Goal: Task Accomplishment & Management: Manage account settings

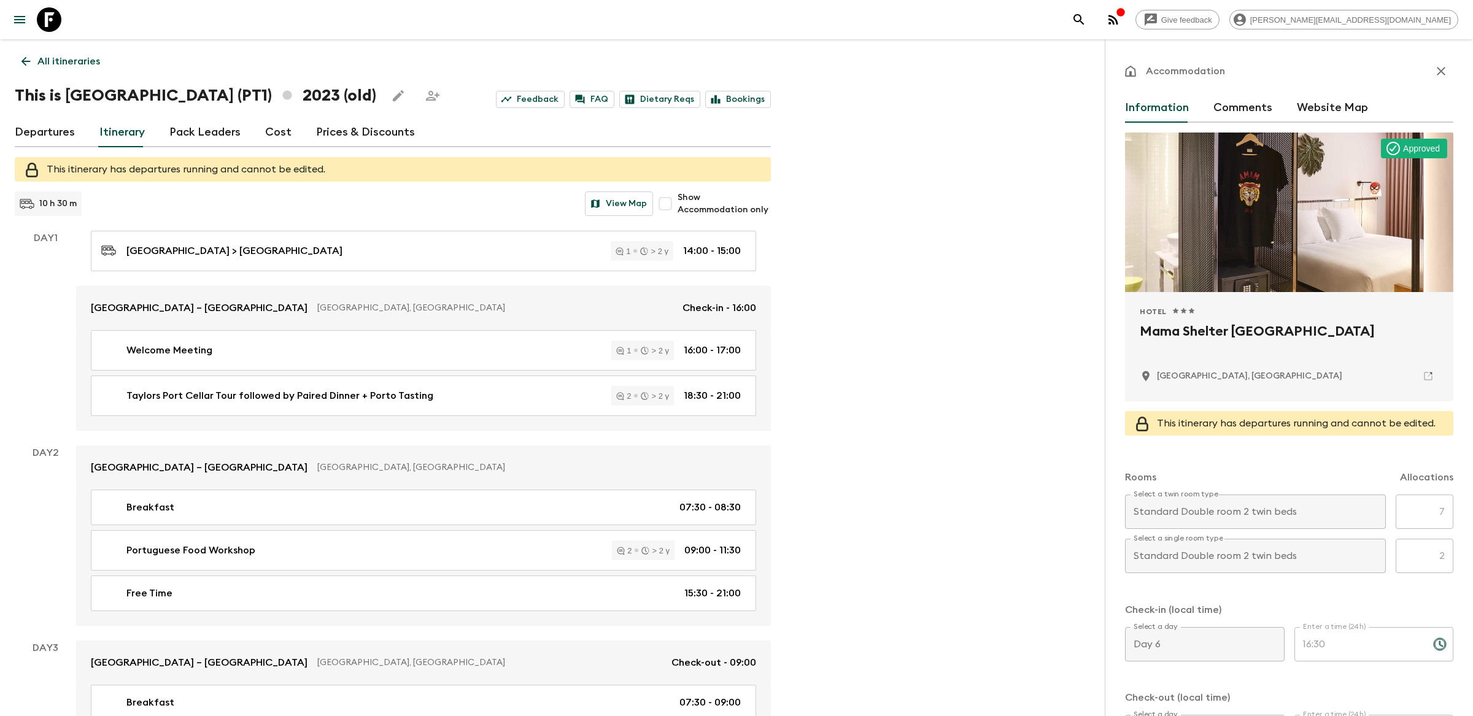
click at [1086, 23] on icon "search adventures" at bounding box center [1079, 19] width 15 height 15
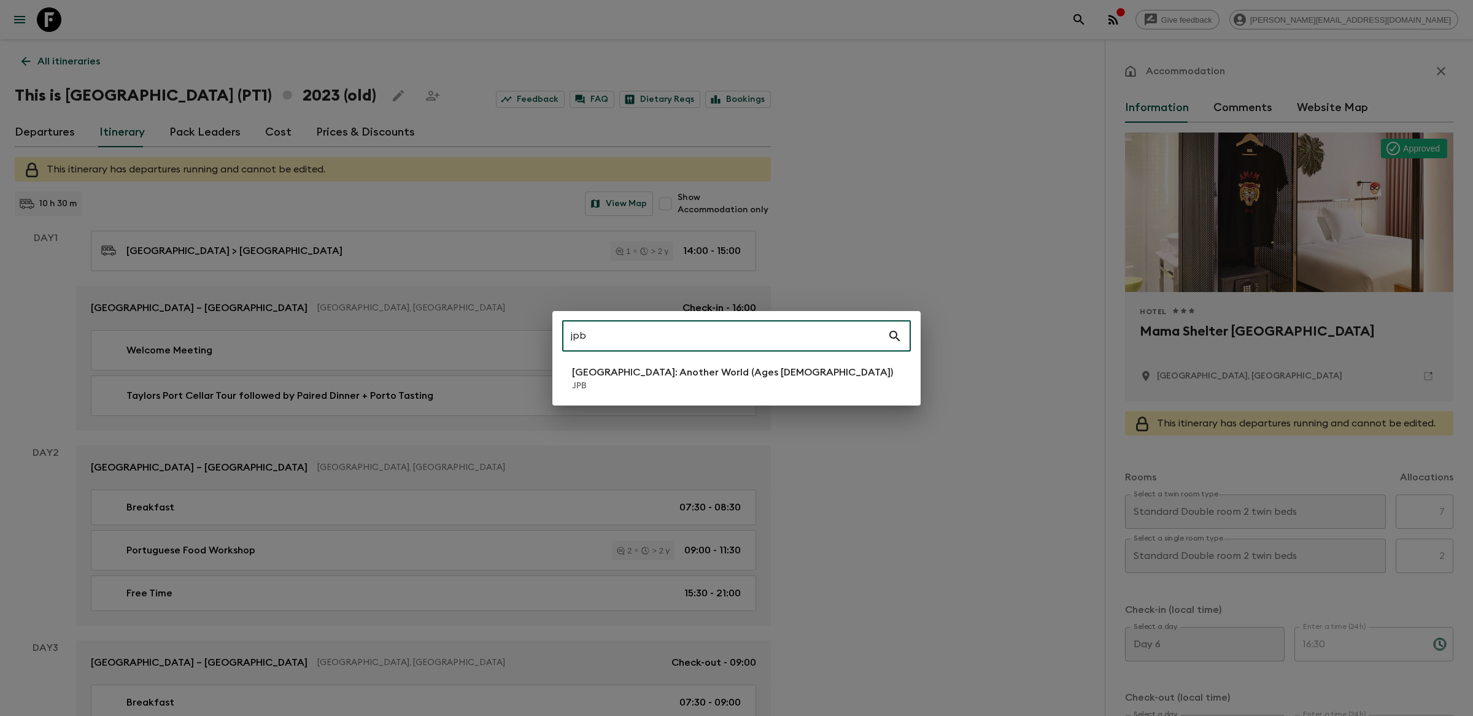
type input "jpb"
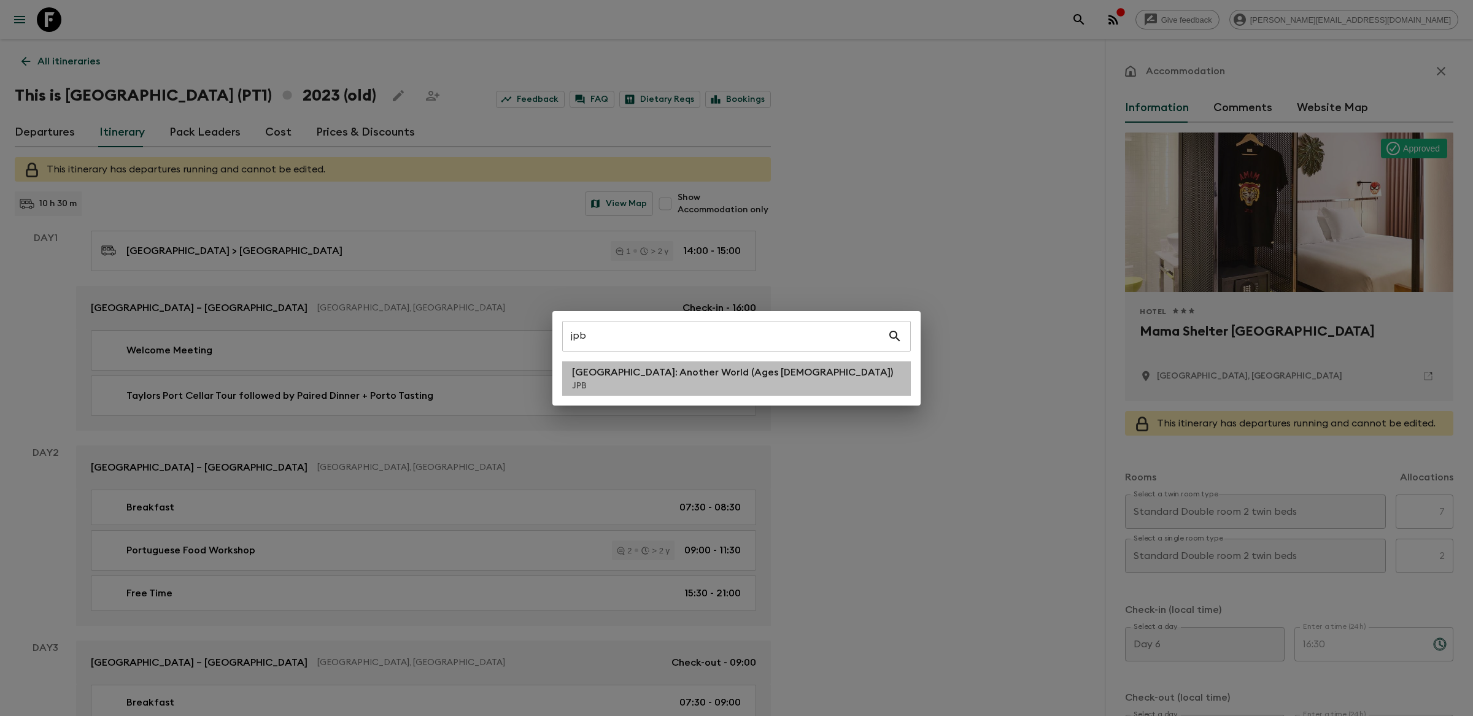
click at [671, 395] on li "[GEOGRAPHIC_DATA]: Another World (Ages [DEMOGRAPHIC_DATA]) JPB" at bounding box center [736, 379] width 349 height 34
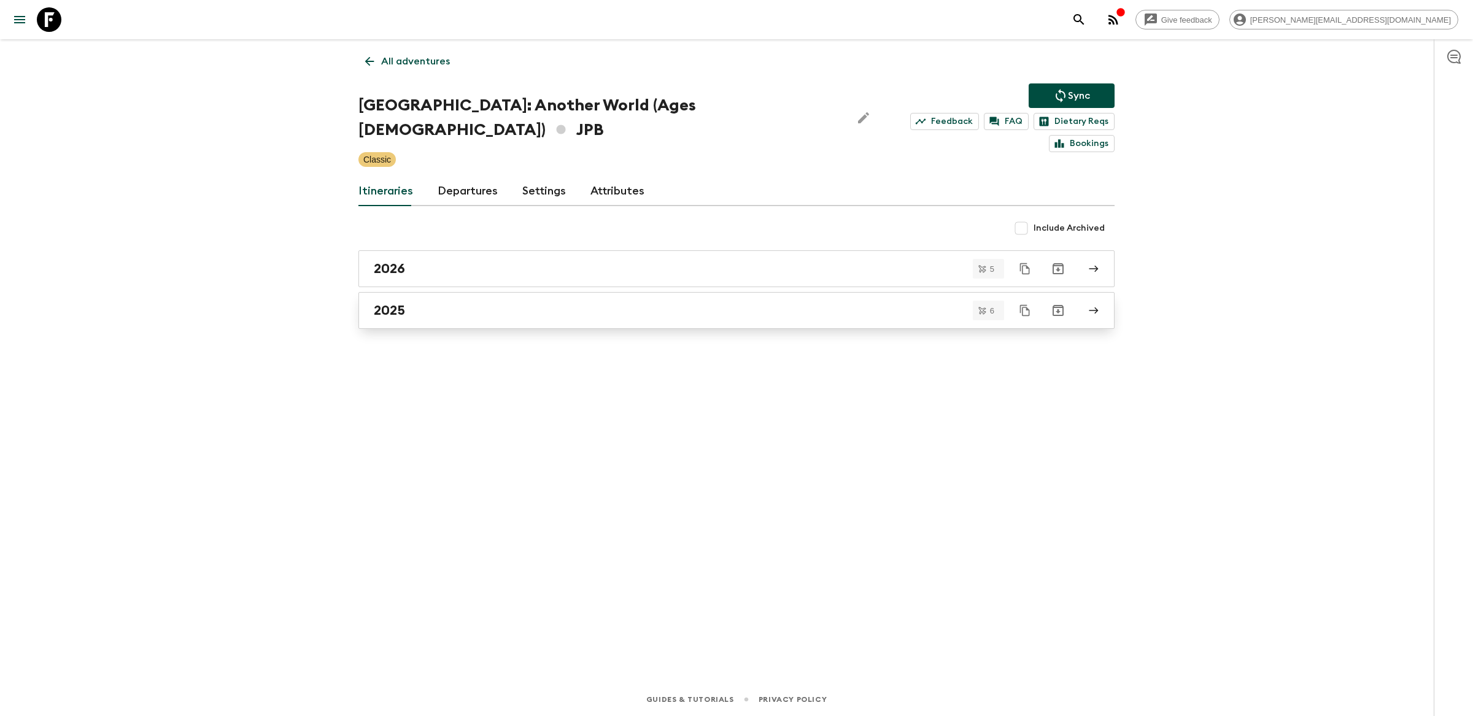
click at [455, 303] on div "2025" at bounding box center [725, 311] width 702 height 16
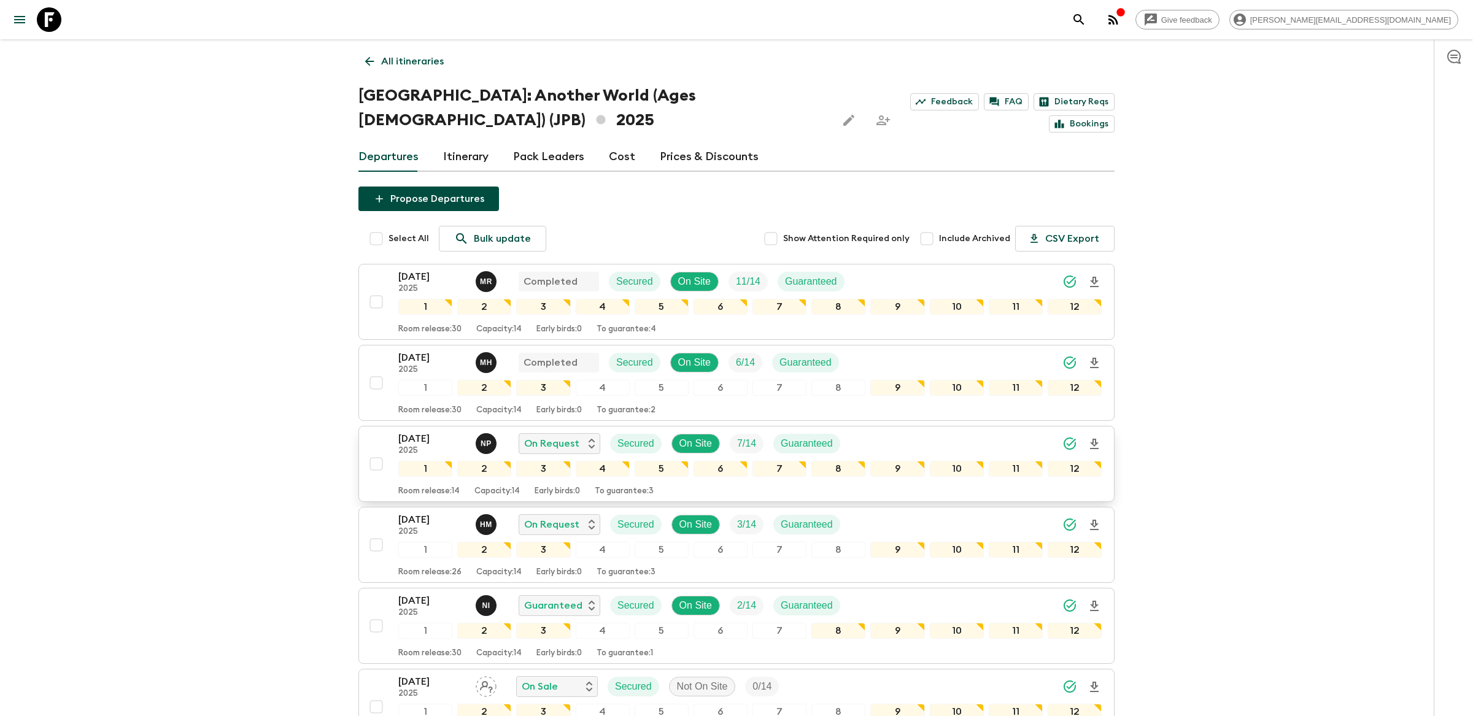
scroll to position [120, 0]
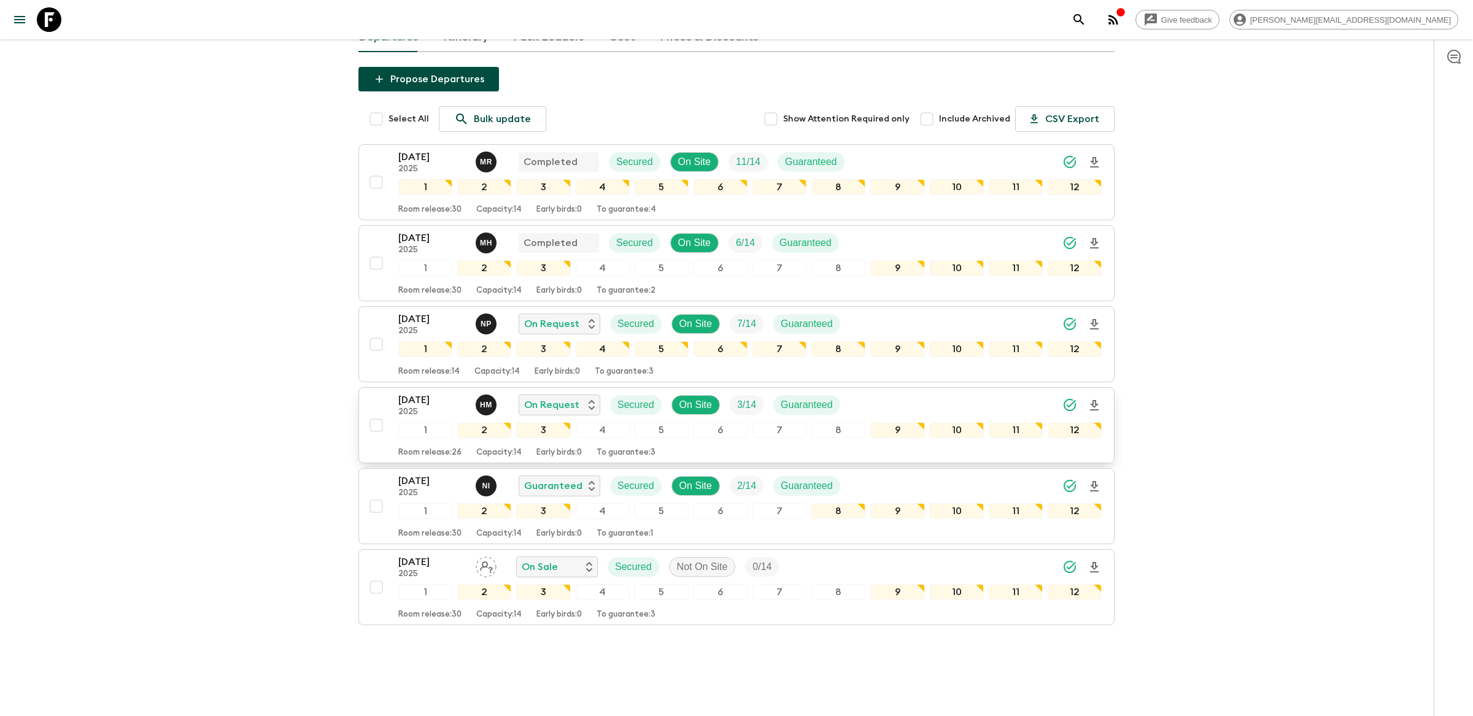
click at [872, 393] on div "[DATE] 2025 H M On Request Secured On Site 3 / 14 Guaranteed" at bounding box center [749, 405] width 703 height 25
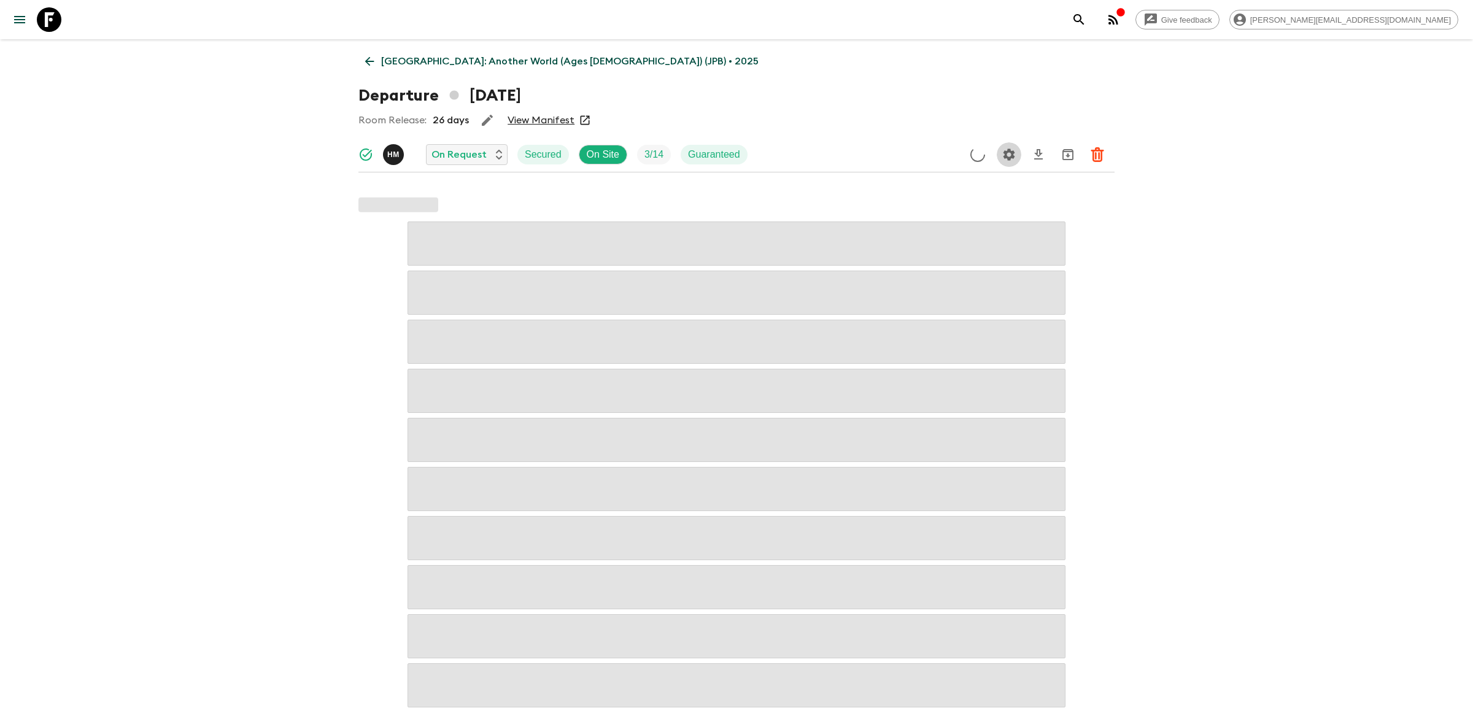
click at [1007, 160] on icon "Settings" at bounding box center [1009, 155] width 12 height 12
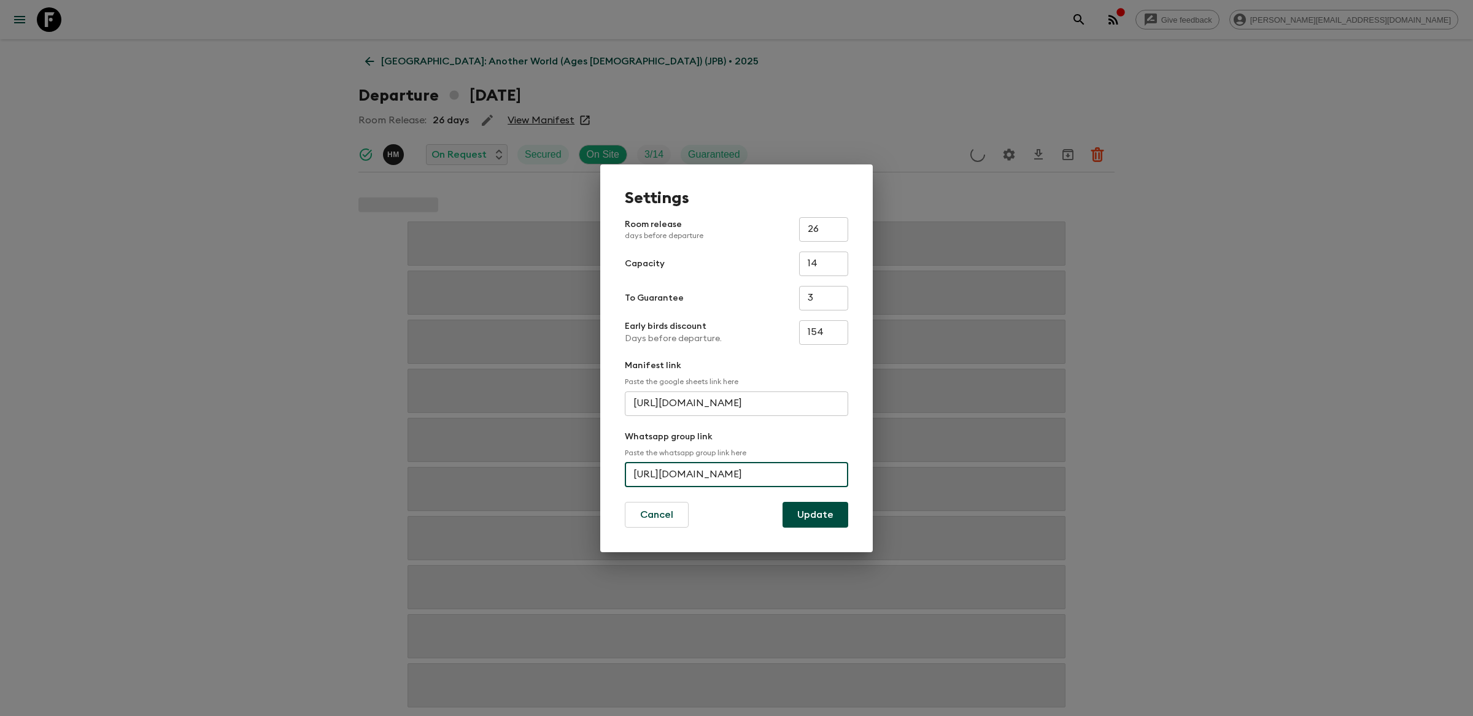
click at [697, 479] on input "[URL][DOMAIN_NAME]" at bounding box center [736, 475] width 223 height 25
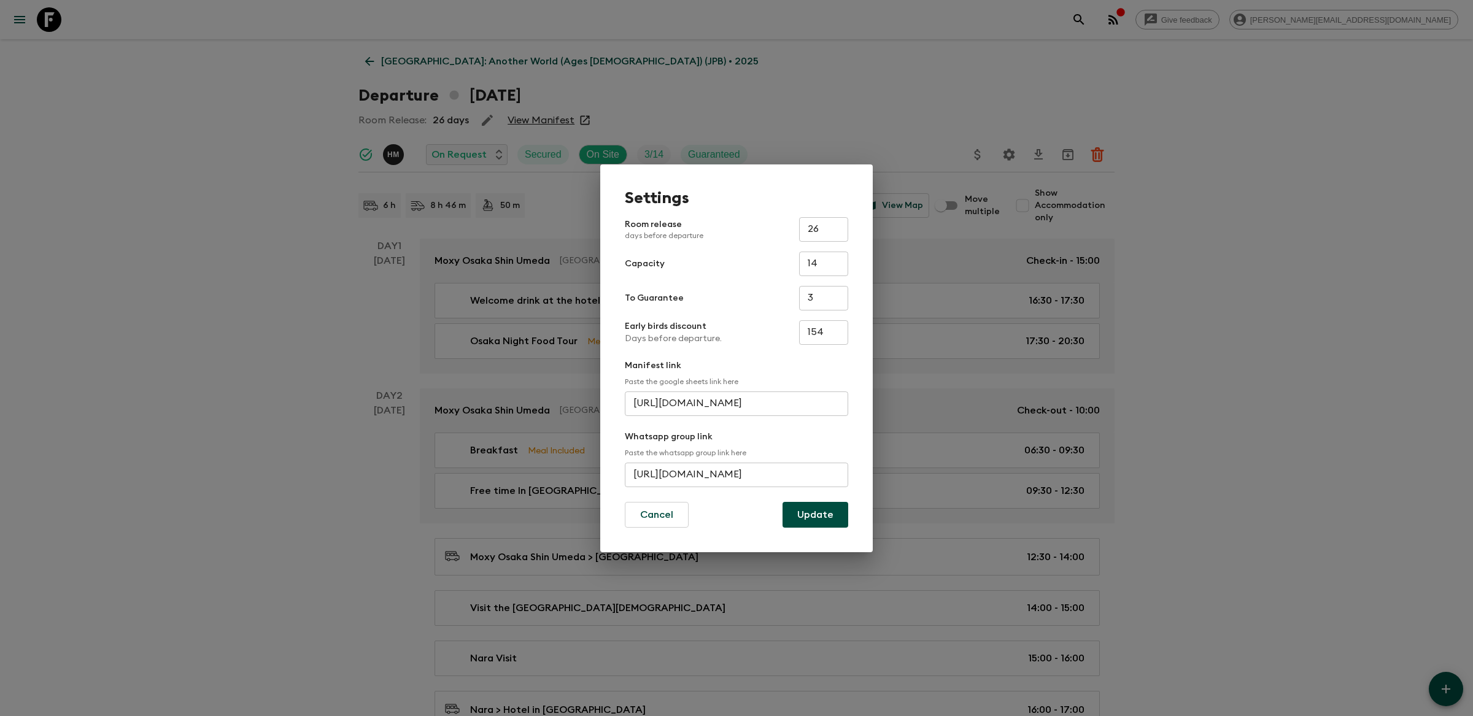
click at [382, 250] on div "Settings Room release days before departure 26 ​ Capacity 14 ​ To Guarantee 3 ​…" at bounding box center [736, 358] width 1473 height 716
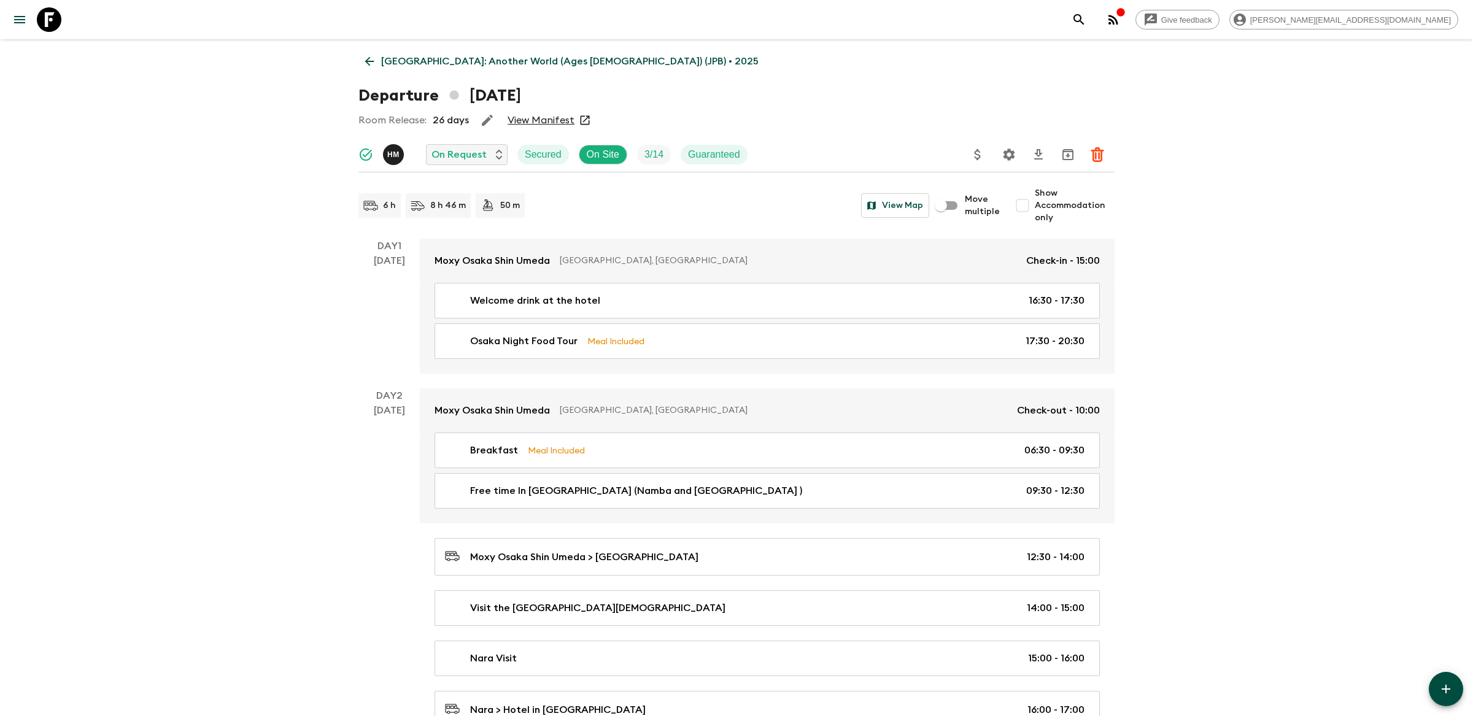
click at [1194, 33] on div "Give feedback [PERSON_NAME][EMAIL_ADDRESS][DOMAIN_NAME]" at bounding box center [736, 19] width 1473 height 39
click at [1086, 26] on icon "search adventures" at bounding box center [1079, 19] width 15 height 15
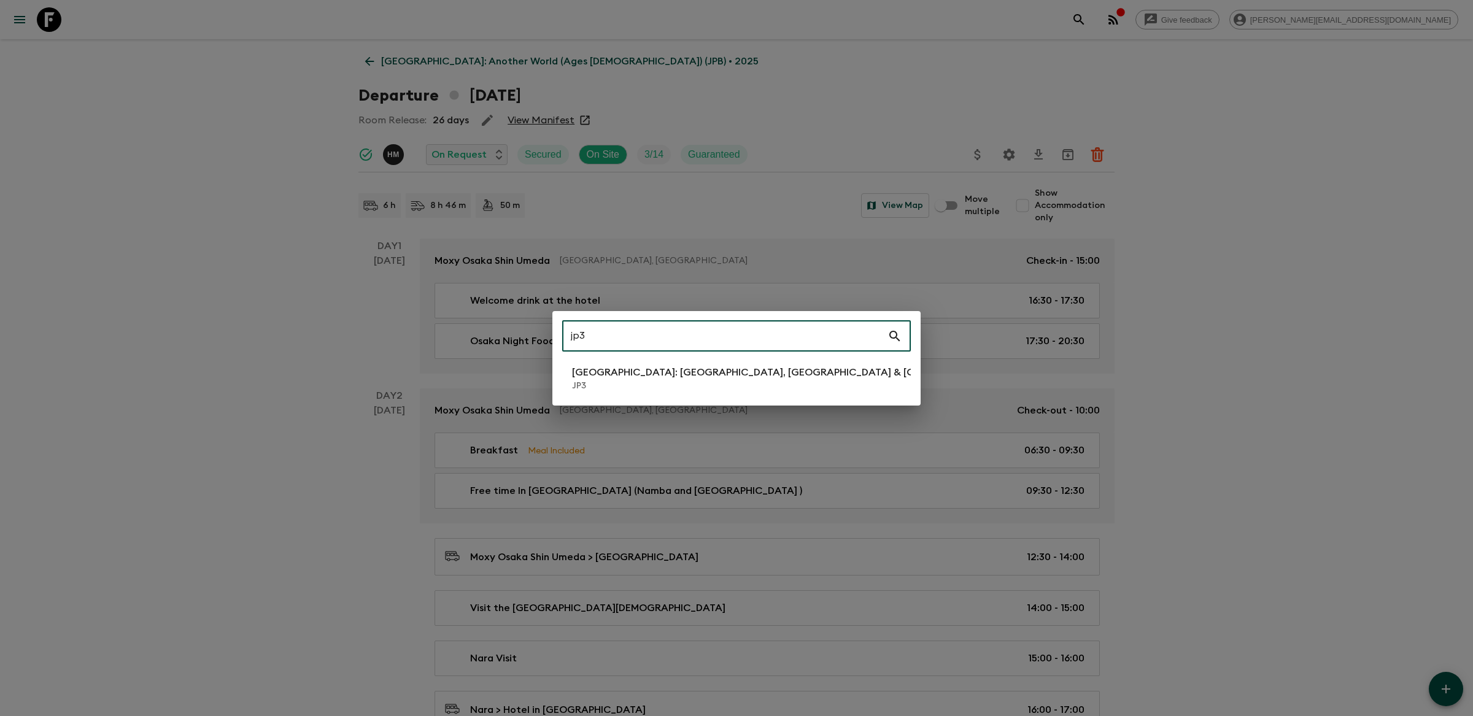
type input "jp3"
click at [614, 382] on p "JP3" at bounding box center [789, 386] width 435 height 12
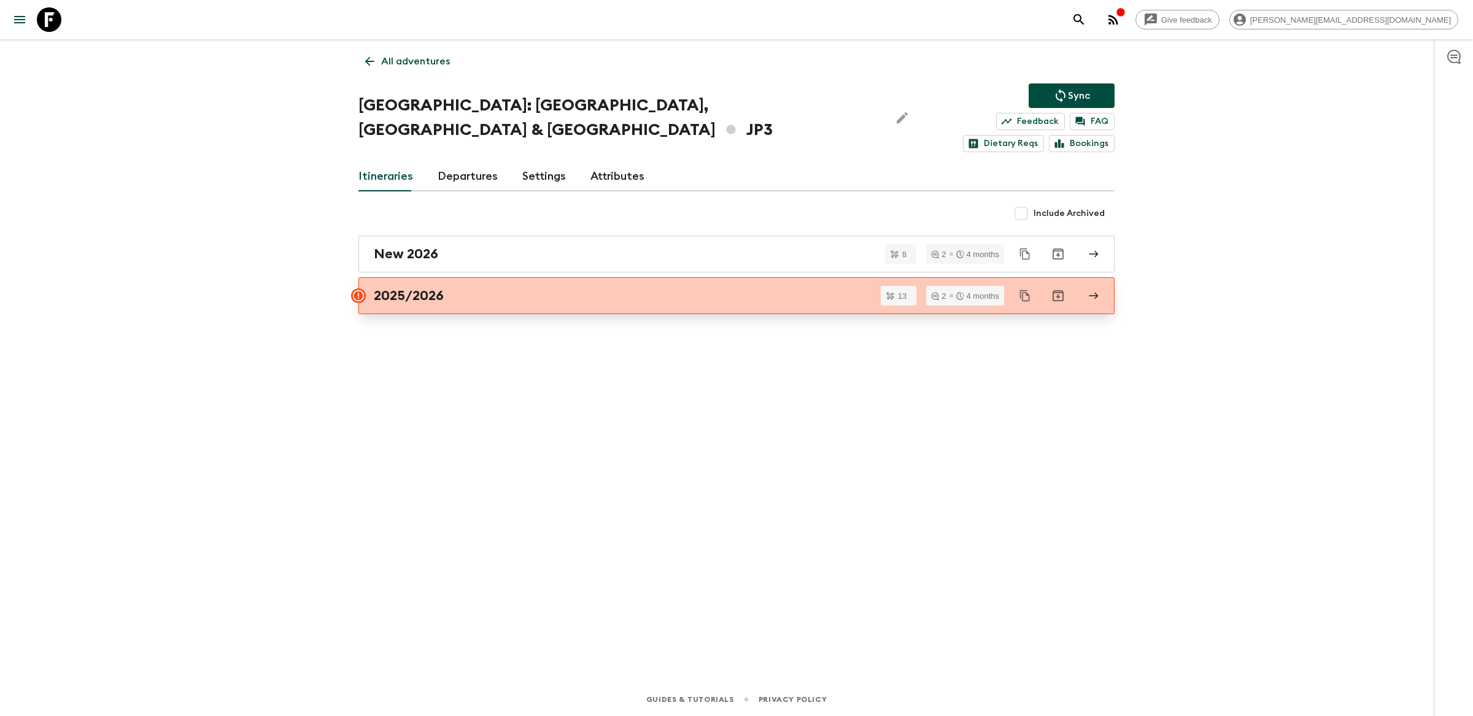
click at [468, 288] on div "2025/2026" at bounding box center [725, 296] width 702 height 16
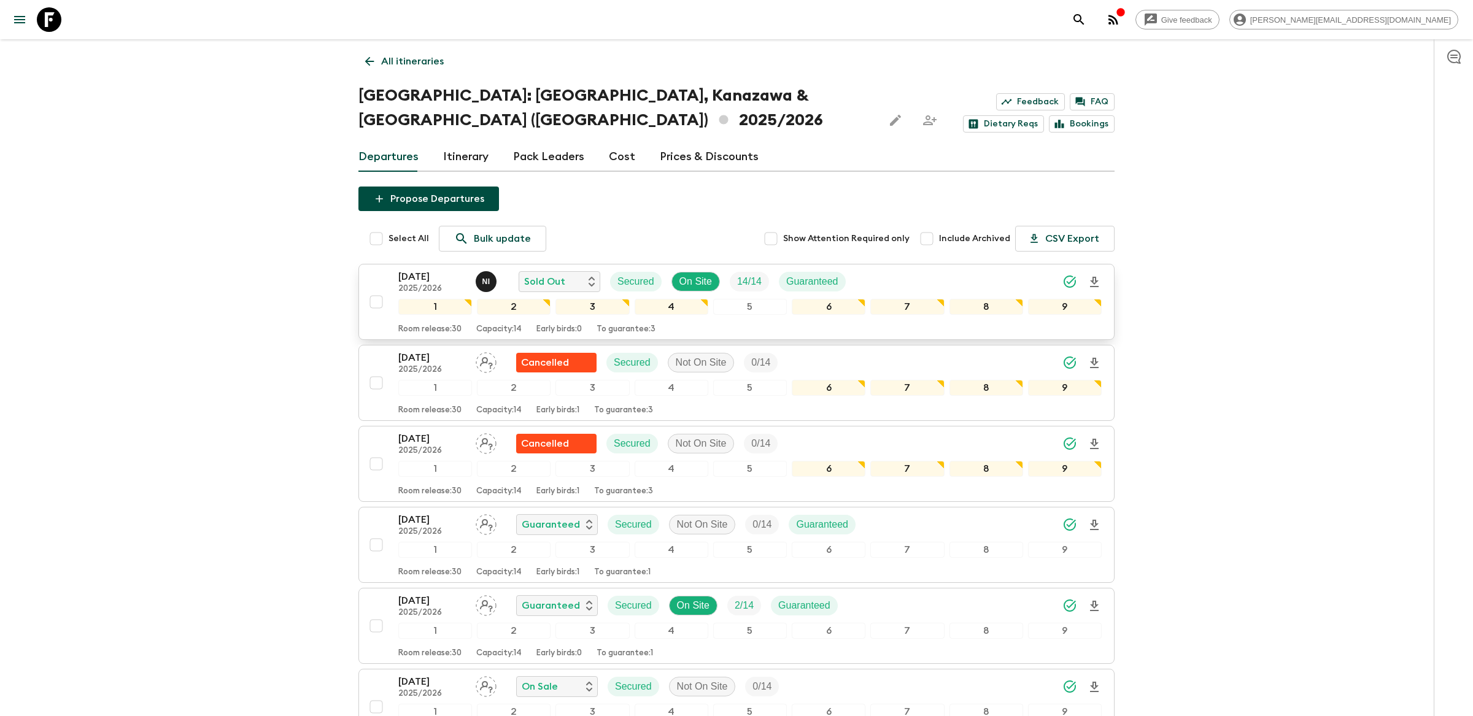
click at [889, 269] on div "[DATE] 2025/2026 N I Sold Out Secured On Site 14 / 14 Guaranteed" at bounding box center [749, 281] width 703 height 25
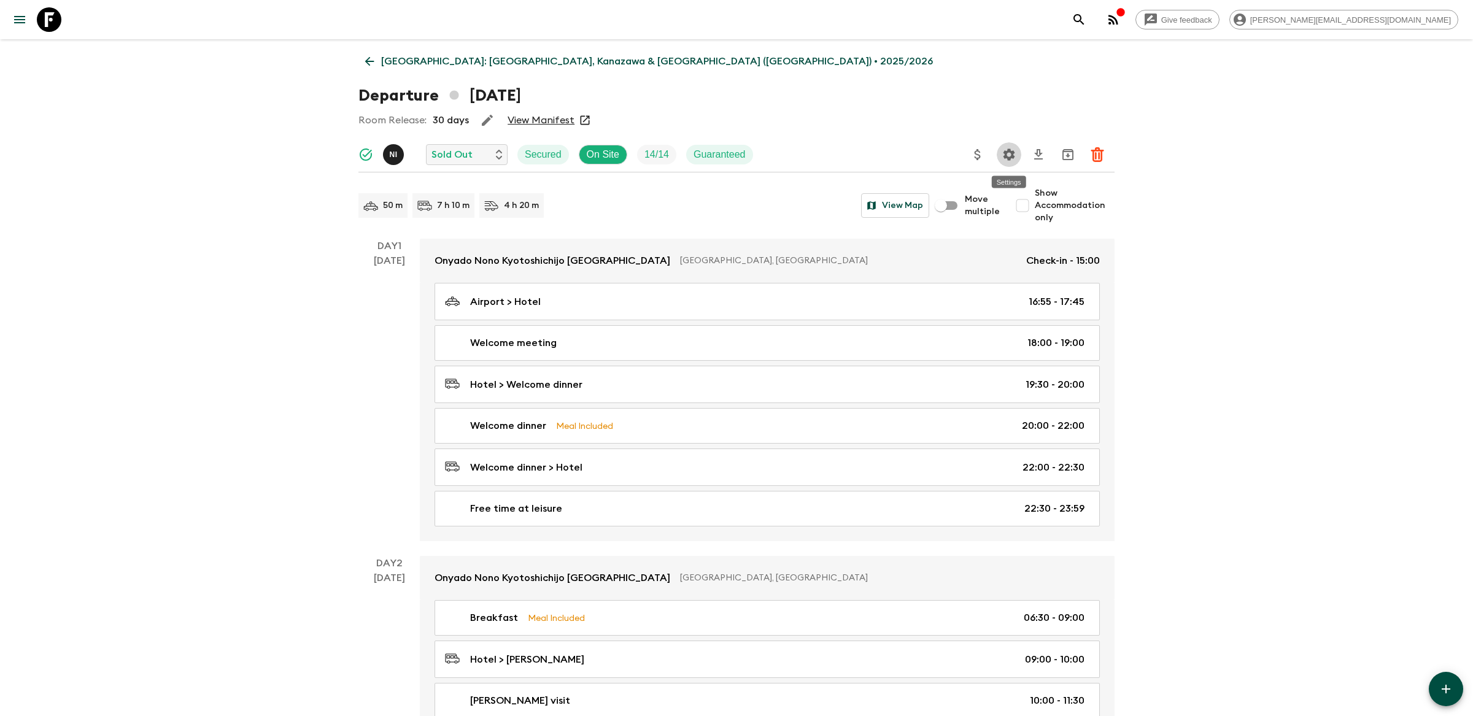
click at [1000, 156] on button "Settings" at bounding box center [1009, 154] width 25 height 25
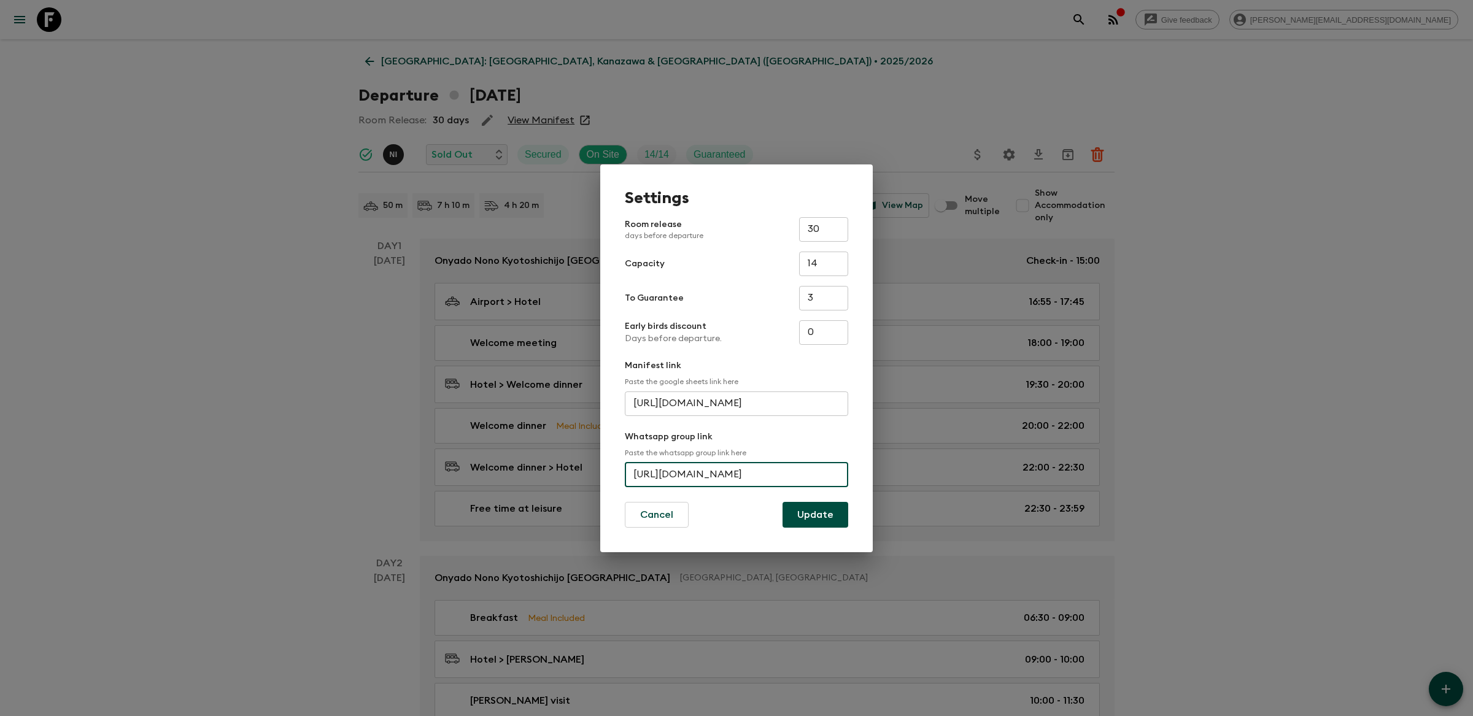
click at [682, 484] on input "[URL][DOMAIN_NAME]" at bounding box center [736, 475] width 223 height 25
click at [268, 94] on div "Settings Room release days before departure 30 ​ Capacity 14 ​ To Guarantee 3 ​…" at bounding box center [736, 358] width 1473 height 716
